Goal: Obtain resource: Obtain resource

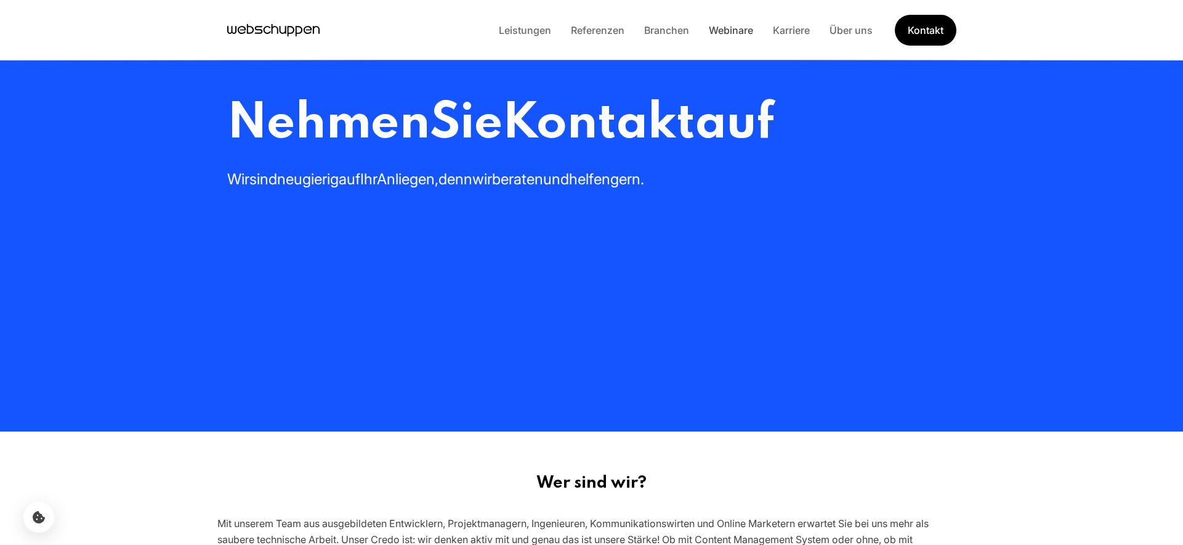
click at [733, 25] on link "Webinare" at bounding box center [731, 30] width 64 height 12
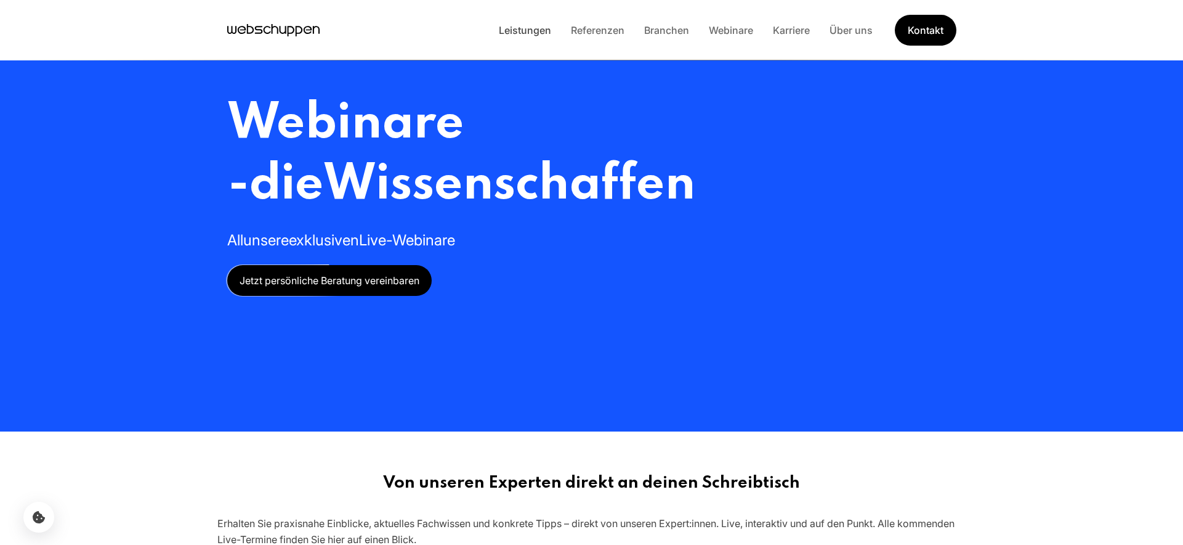
click at [517, 30] on link "Leistungen" at bounding box center [525, 30] width 72 height 12
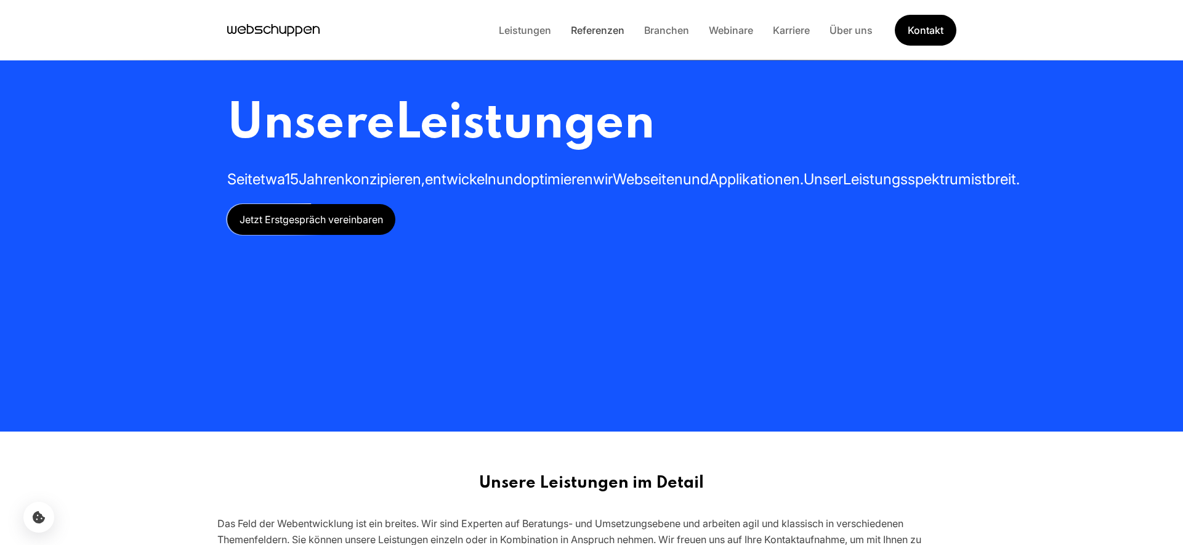
click at [589, 30] on link "Referenzen" at bounding box center [597, 30] width 73 height 12
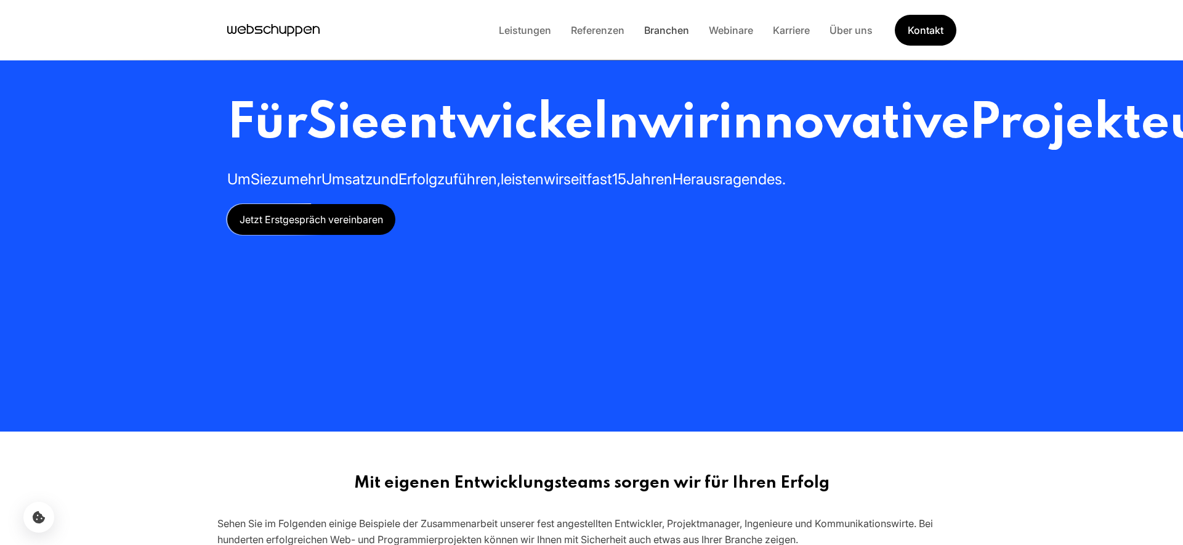
click at [679, 30] on link "Branchen" at bounding box center [667, 30] width 65 height 12
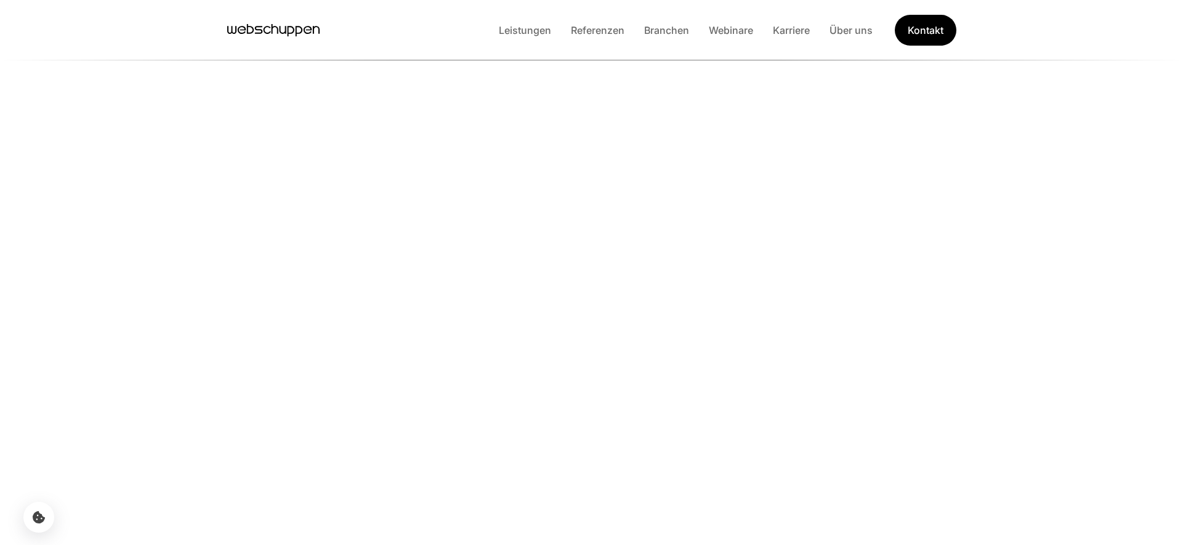
scroll to position [195, 0]
click at [532, 33] on link "Leistungen" at bounding box center [525, 30] width 72 height 12
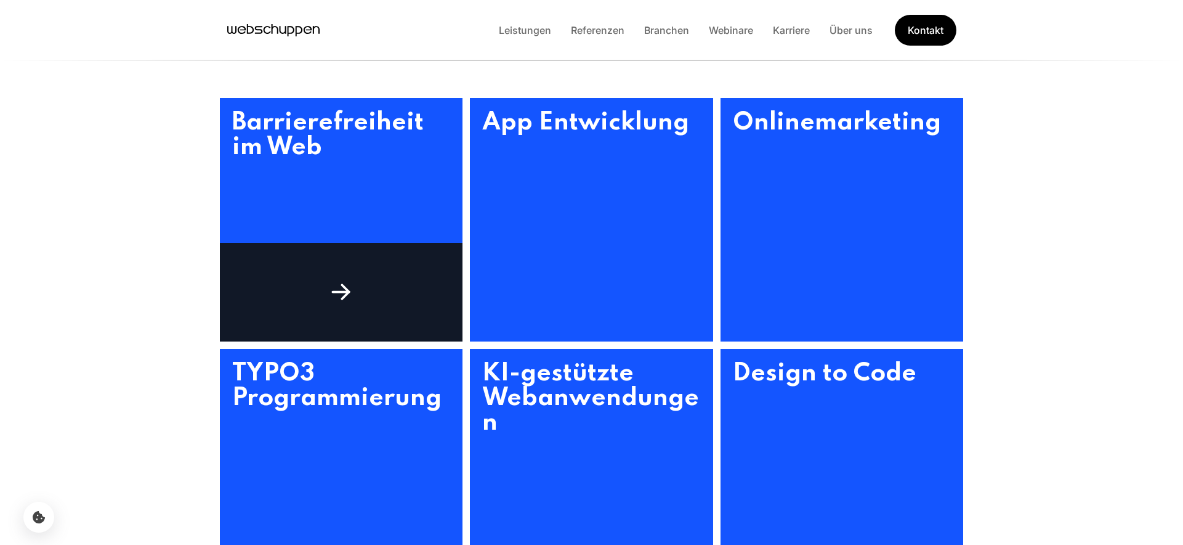
scroll to position [519, 0]
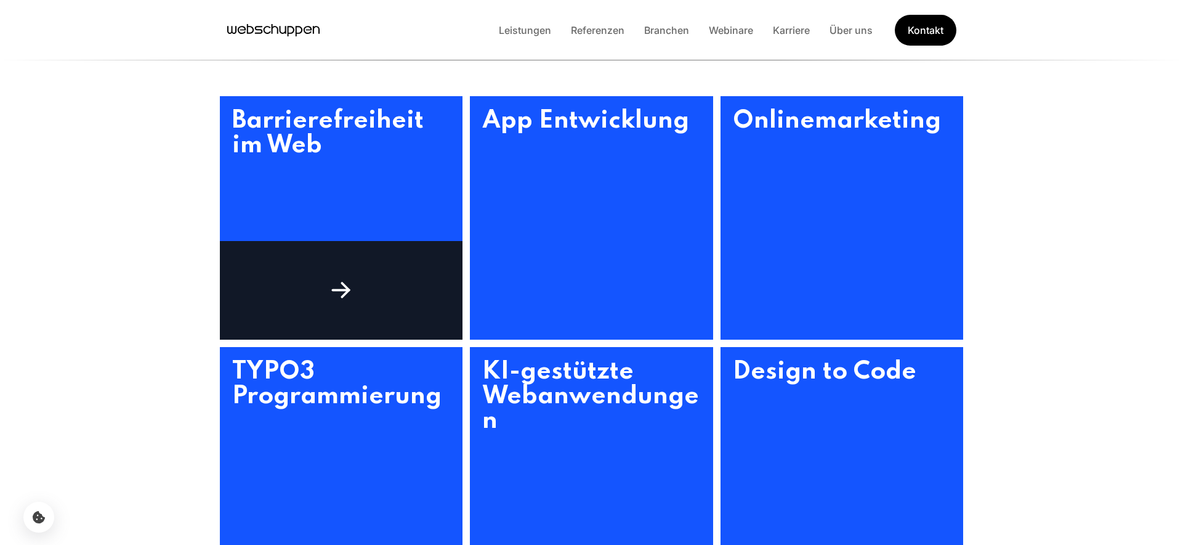
click at [348, 286] on icon at bounding box center [341, 290] width 28 height 28
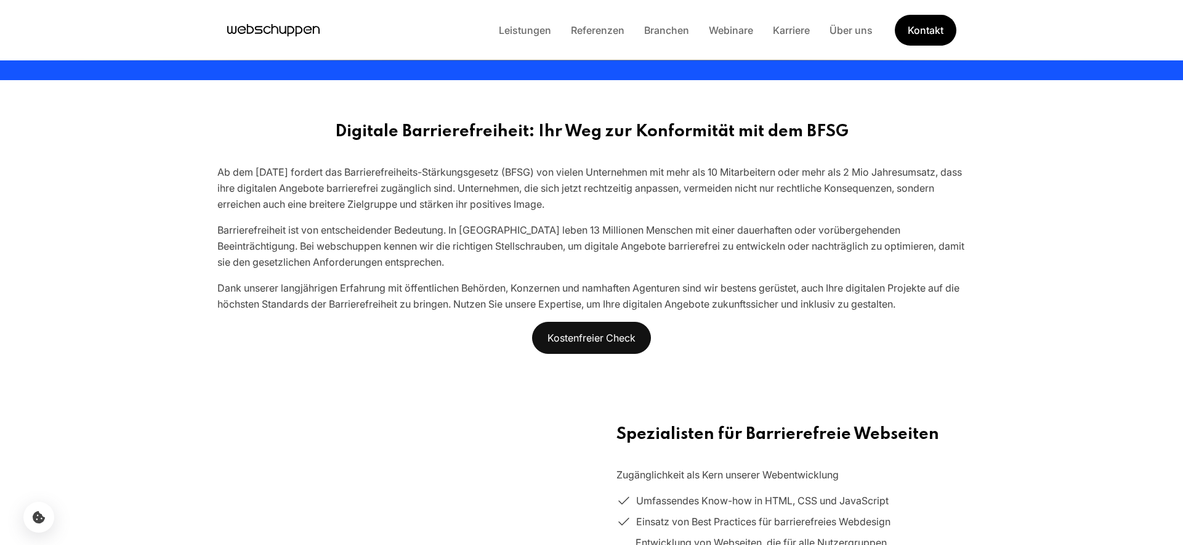
scroll to position [352, 0]
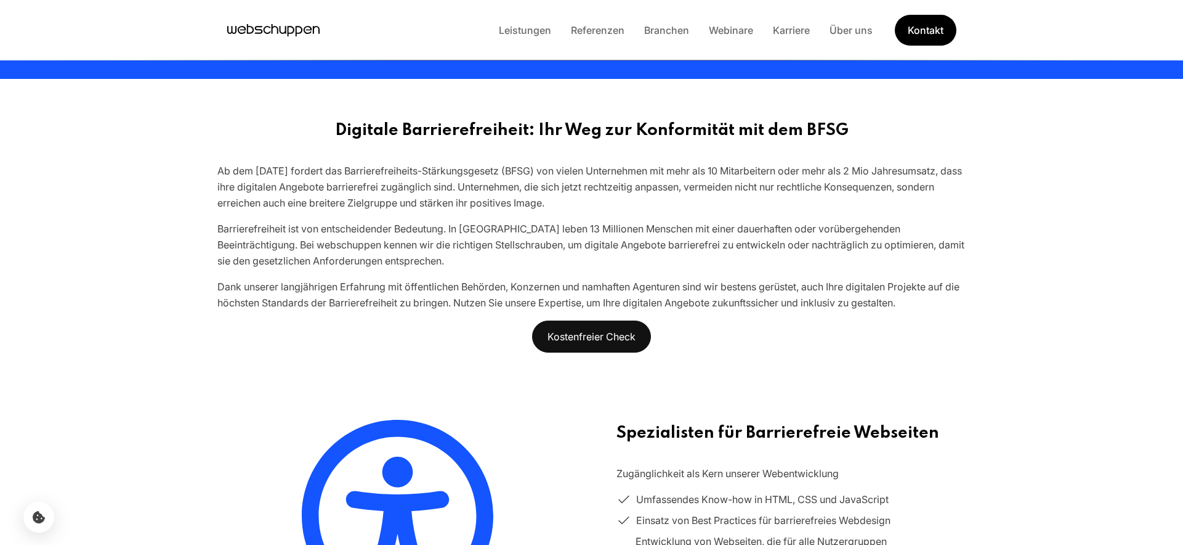
drag, startPoint x: 551, startPoint y: 184, endPoint x: 691, endPoint y: 201, distance: 140.4
click at [691, 201] on div "Ab dem [DATE] fordert das Barrierefreiheits-Stärkungsgesetz (BFSG) von vielen U…" at bounding box center [591, 187] width 749 height 48
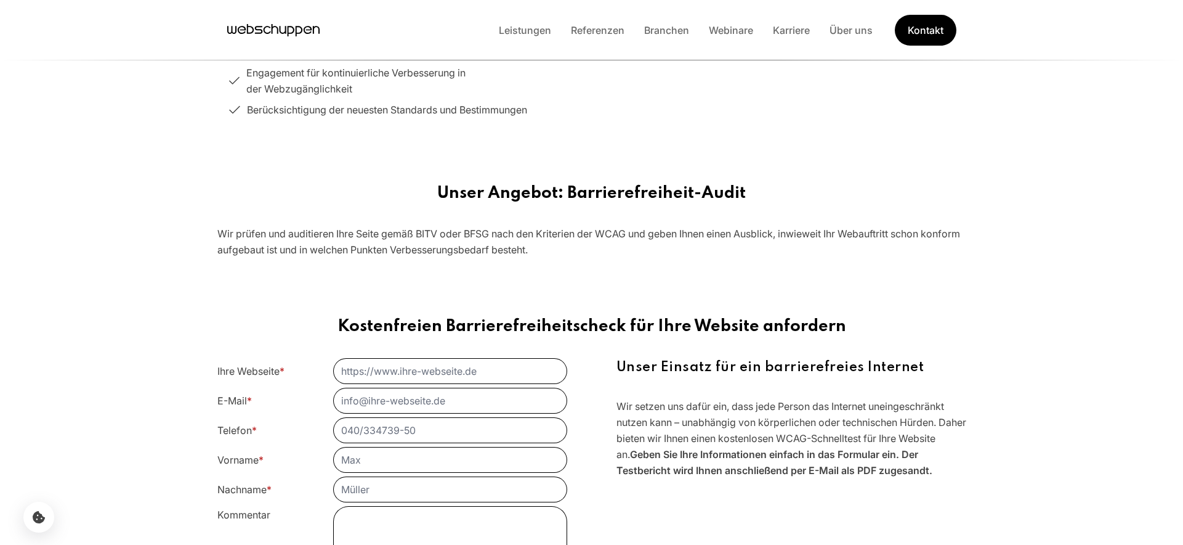
scroll to position [1109, 0]
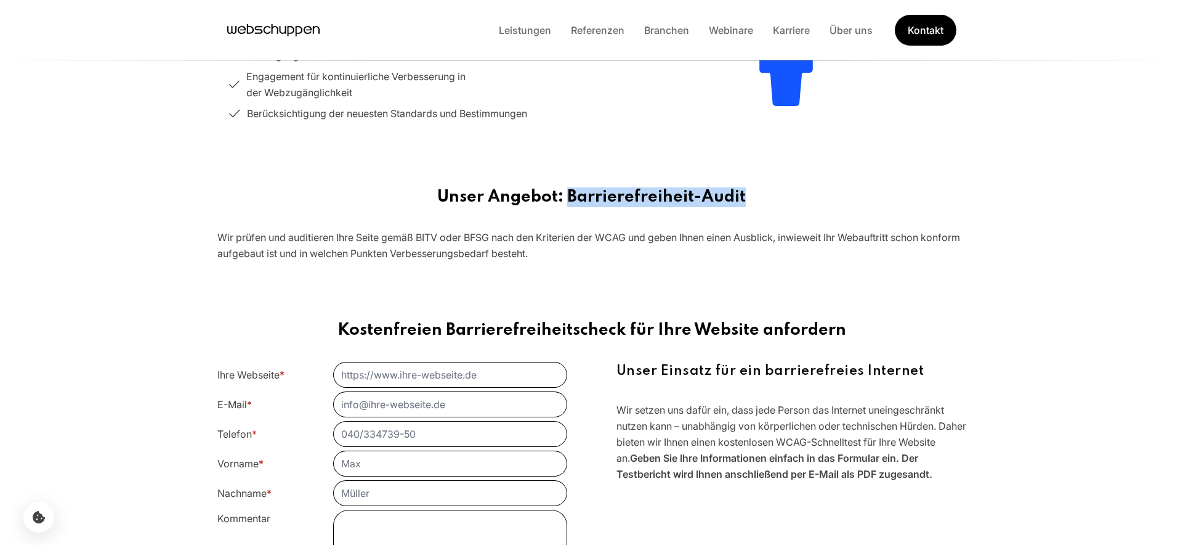
drag, startPoint x: 569, startPoint y: 192, endPoint x: 795, endPoint y: 198, distance: 225.6
click at [795, 198] on h2 "Unser Angebot: Barrierefreiheit-Audit" at bounding box center [591, 197] width 749 height 20
copy h2 "Barrierefreiheit-Audit"
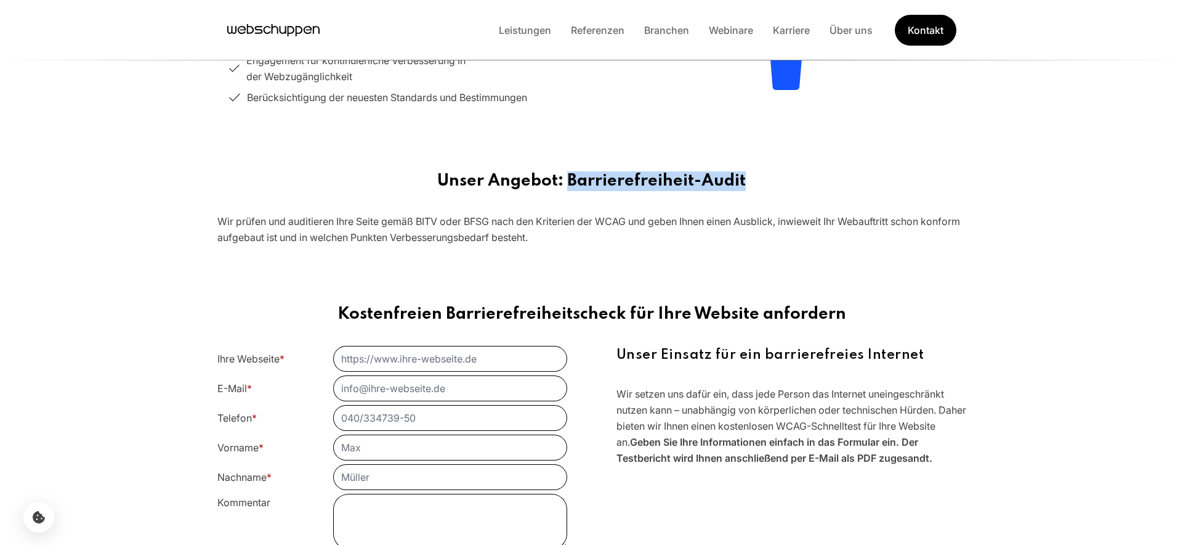
scroll to position [1124, 0]
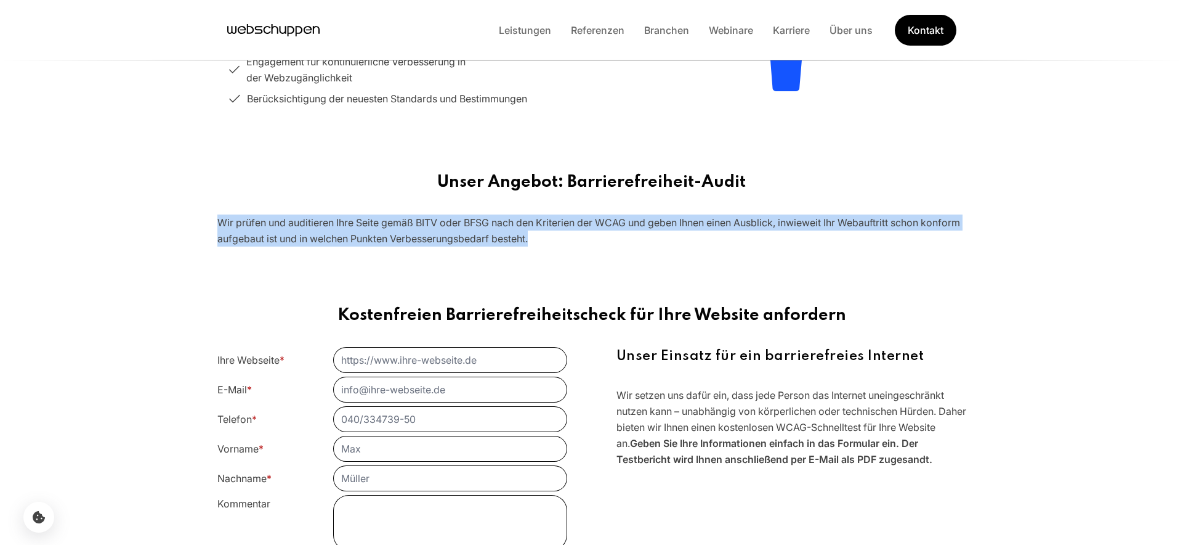
drag, startPoint x: 219, startPoint y: 222, endPoint x: 621, endPoint y: 242, distance: 402.8
click at [621, 242] on div "Wir prüfen und auditieren Ihre Seite gemäß BITV oder BFSG nach den Kriterien de…" at bounding box center [591, 230] width 749 height 32
copy div "Wir prüfen und auditieren Ihre Seite gemäß BITV oder BFSG nach den Kriterien de…"
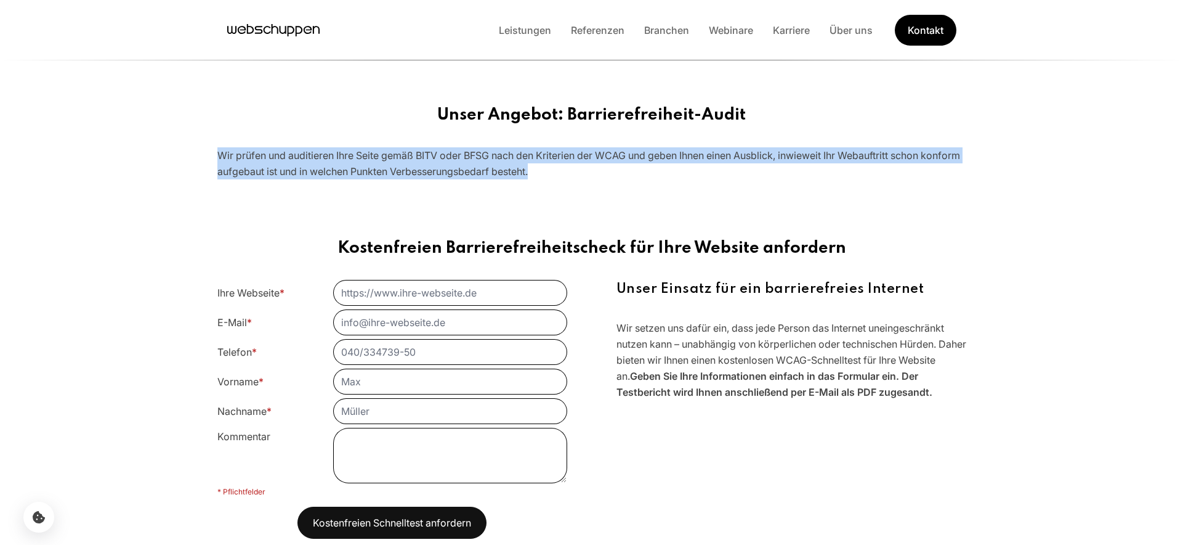
scroll to position [1193, 0]
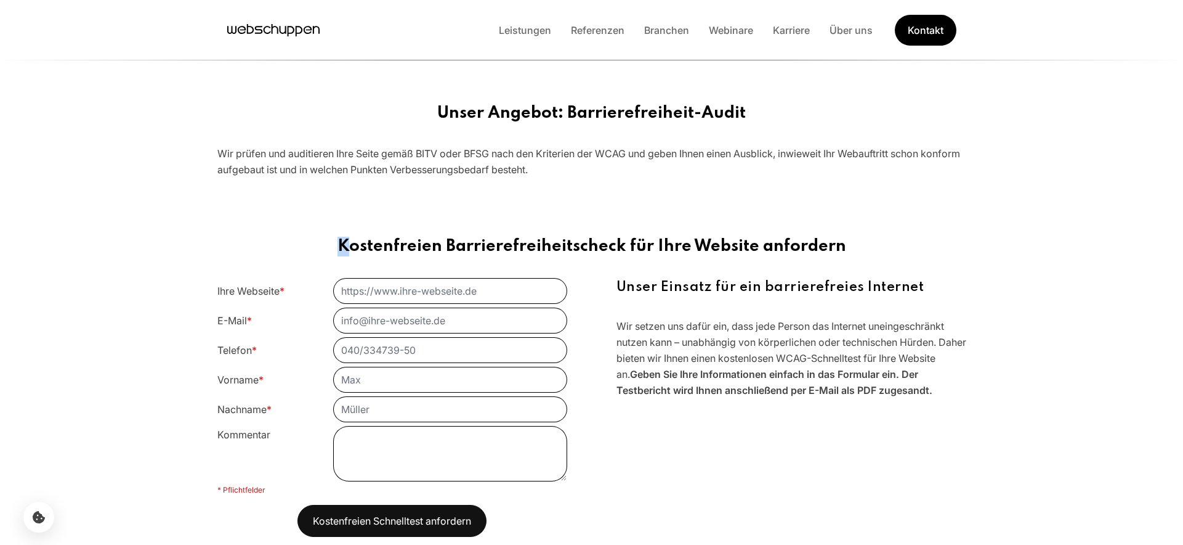
drag, startPoint x: 359, startPoint y: 245, endPoint x: 877, endPoint y: 236, distance: 518.2
click at [877, 236] on section "Kostenfreien Barrierefreiheitscheck für Ihre Website anfordern Ihre Webseite * …" at bounding box center [592, 386] width 789 height 359
click at [843, 246] on h2 "Kostenfreien Barrierefreiheitscheck für Ihre Website anfordern" at bounding box center [591, 247] width 749 height 20
drag, startPoint x: 843, startPoint y: 246, endPoint x: 399, endPoint y: 240, distance: 443.6
click at [323, 243] on h2 "Kostenfreien Barrierefreiheitscheck für Ihre Website anfordern" at bounding box center [591, 247] width 749 height 20
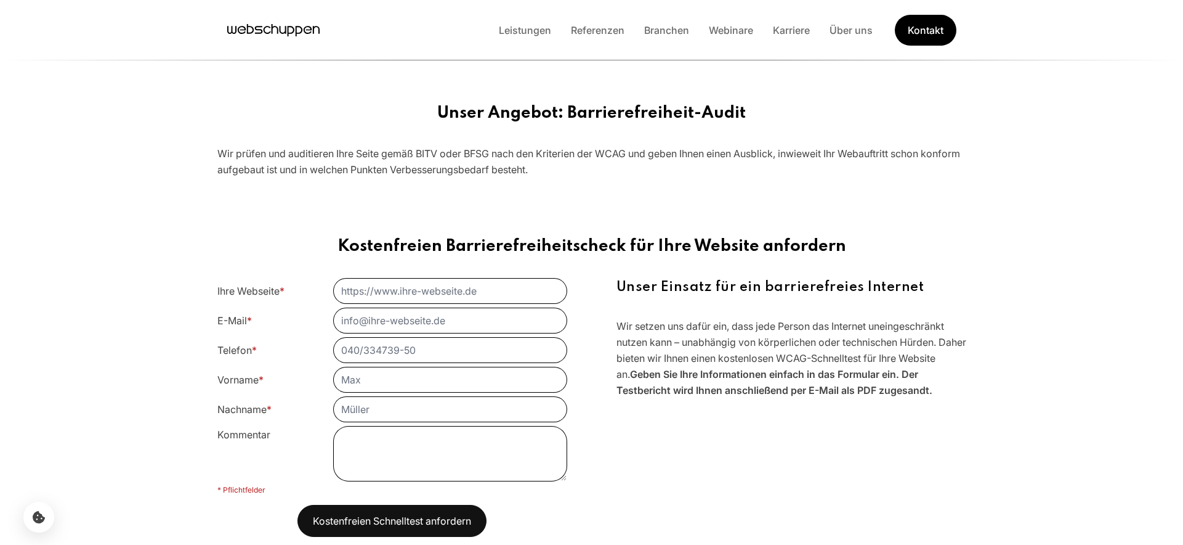
copy h2 "Kostenfreien Barrierefreiheitscheck für Ihre Website anfordern"
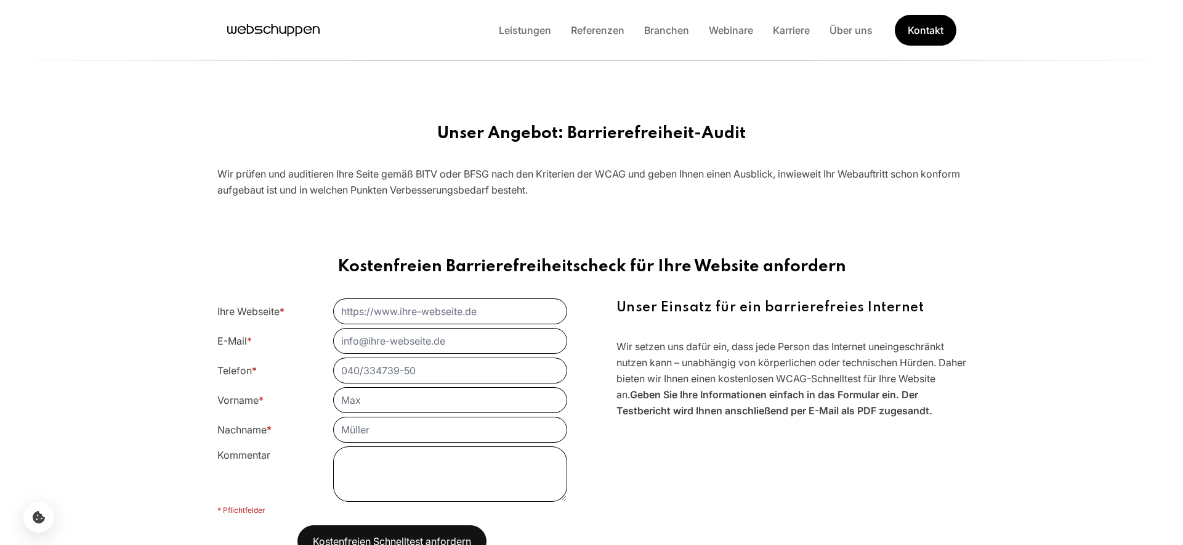
scroll to position [1166, 0]
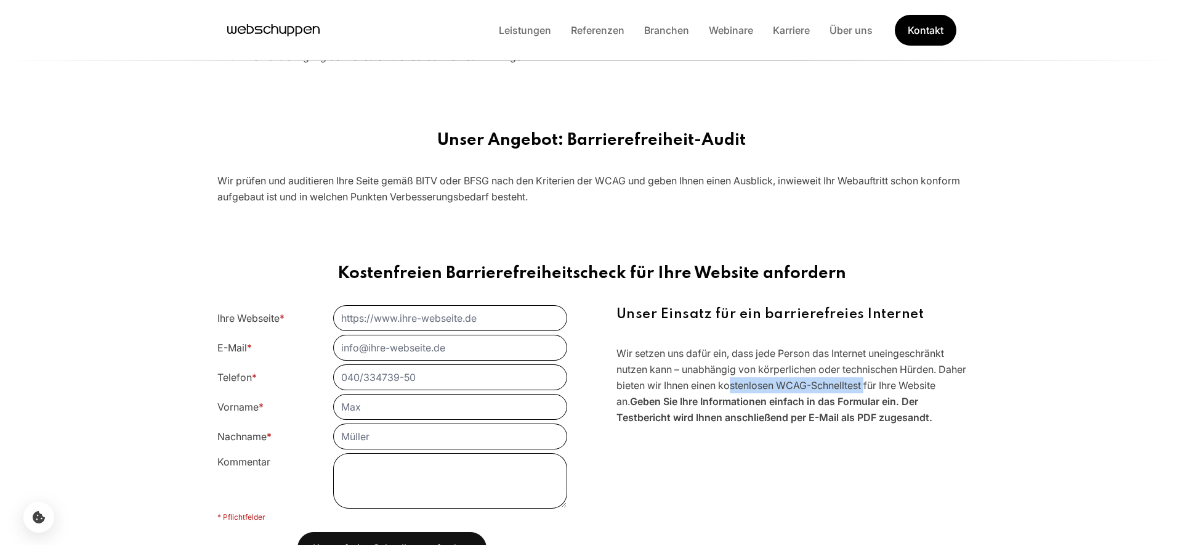
drag, startPoint x: 754, startPoint y: 386, endPoint x: 896, endPoint y: 385, distance: 141.7
click at [896, 385] on p "Wir setzen uns dafür ein, dass jede Person das Internet uneingeschränkt nutzen …" at bounding box center [792, 385] width 350 height 80
copy p "ostenlosen WCAG-Schnelltest"
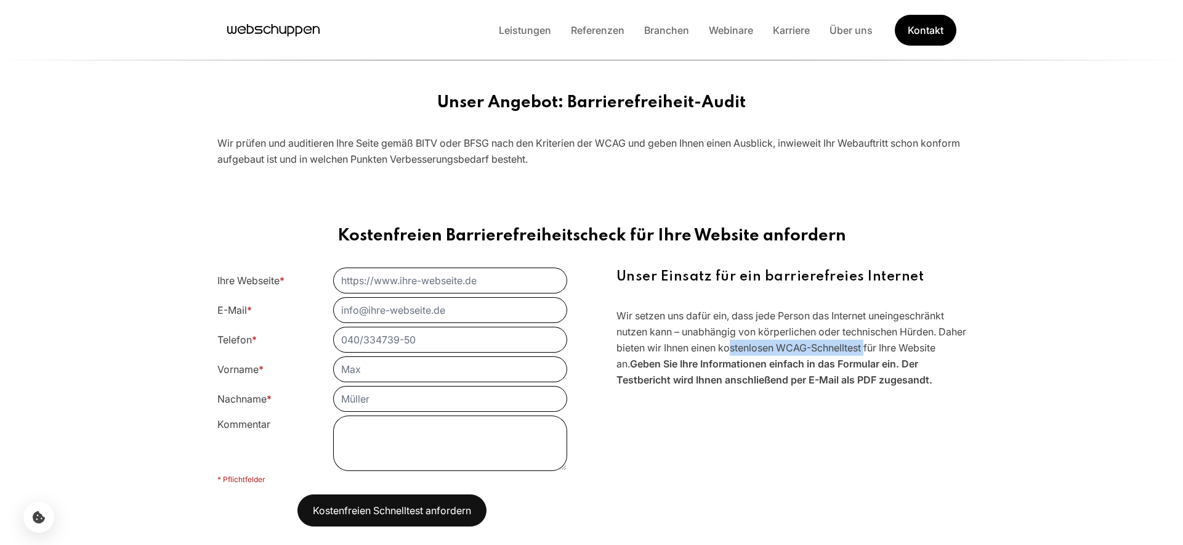
scroll to position [1205, 0]
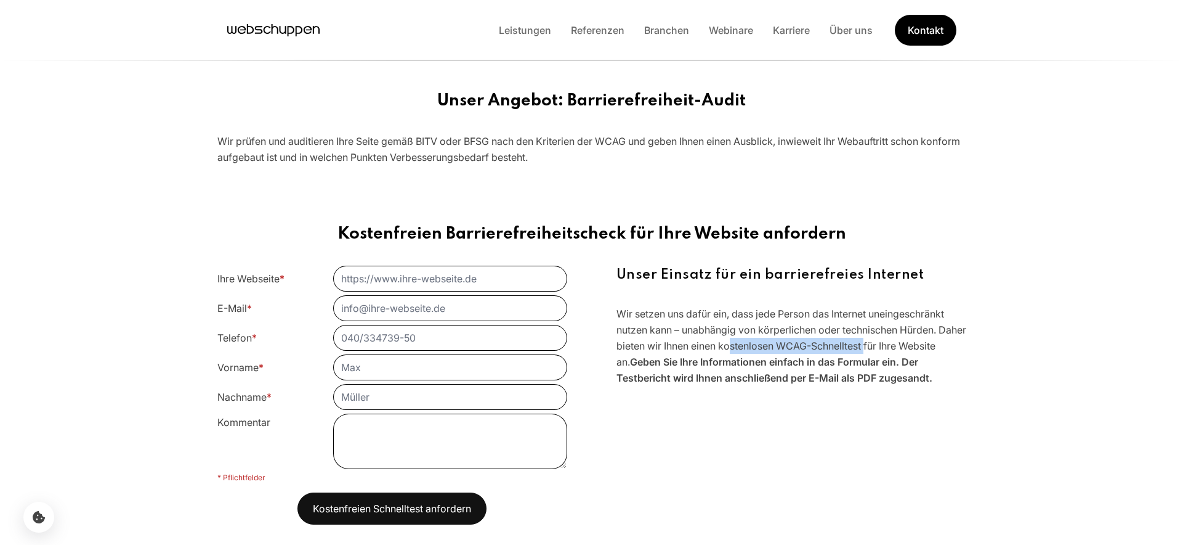
drag, startPoint x: 343, startPoint y: 230, endPoint x: 846, endPoint y: 233, distance: 503.3
click at [846, 233] on h2 "Kostenfreien Barrierefreiheitscheck für Ihre Website anfordern" at bounding box center [591, 234] width 749 height 20
copy h2 "Kostenfreien Barrierefreiheitscheck für Ihre Website anfordern"
click at [448, 232] on h2 "Kostenfreien Barrierefreiheitscheck für Ihre Website anfordern" at bounding box center [591, 234] width 749 height 20
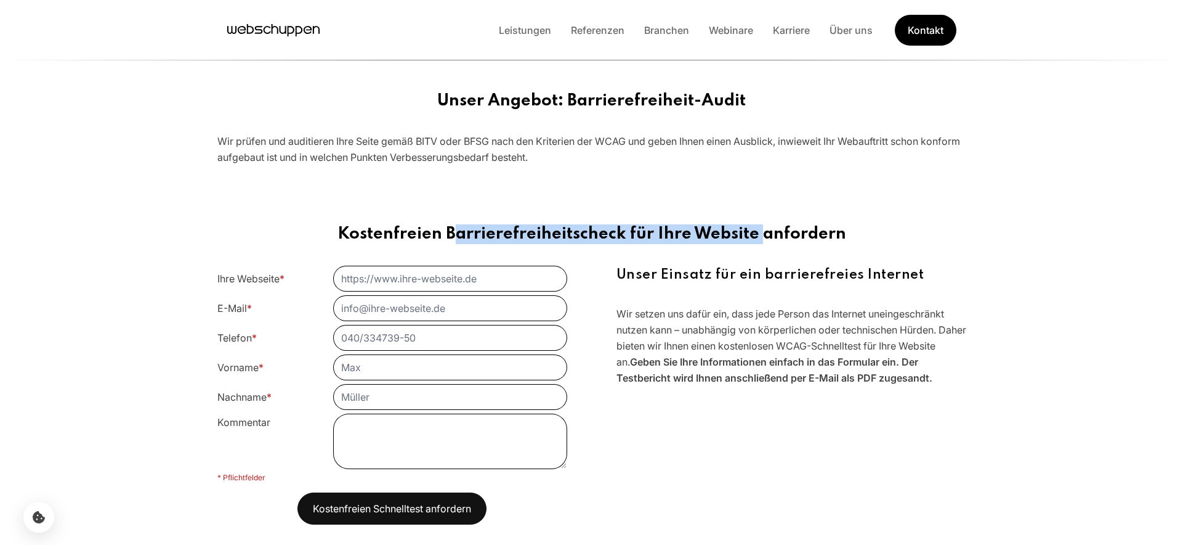
drag, startPoint x: 446, startPoint y: 233, endPoint x: 757, endPoint y: 234, distance: 310.5
click at [757, 234] on h2 "Kostenfreien Barrierefreiheitscheck für Ihre Website anfordern" at bounding box center [591, 234] width 749 height 20
copy h2 "Barrierefreiheitscheck für Ihre Website"
